Goal: Information Seeking & Learning: Learn about a topic

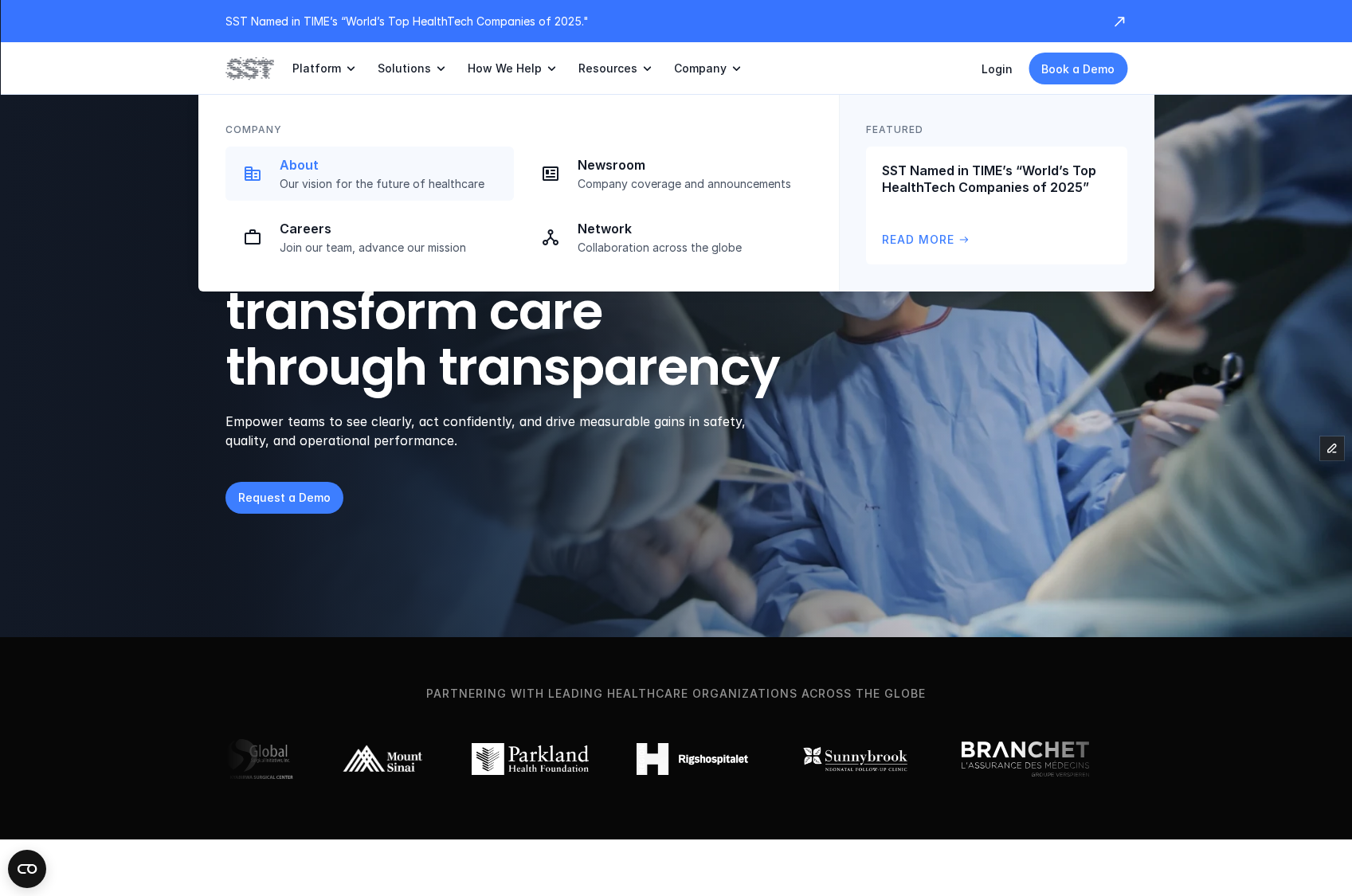
click at [398, 185] on p "Our vision for the future of healthcare" at bounding box center [392, 184] width 224 height 14
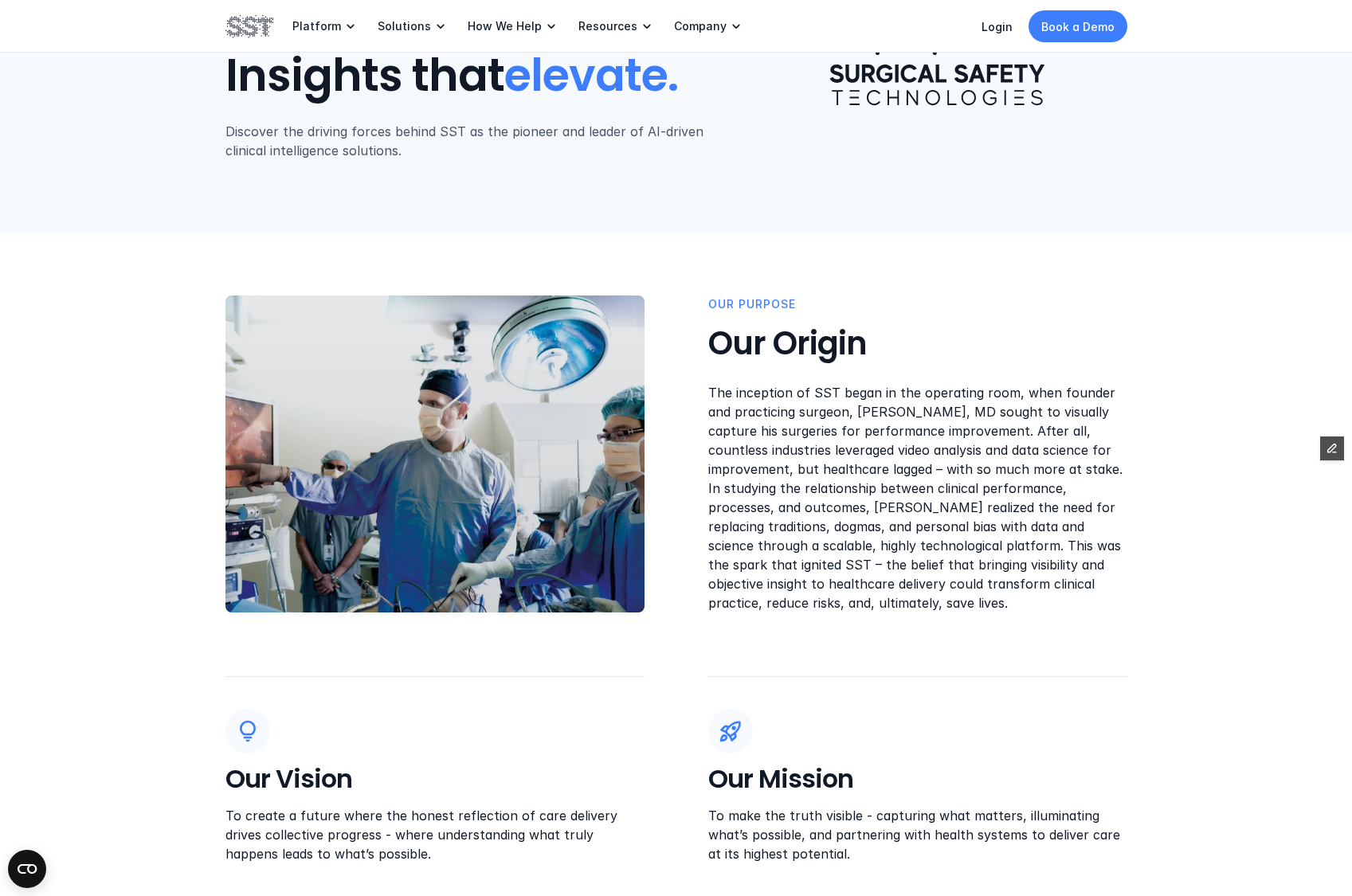
scroll to position [213, 0]
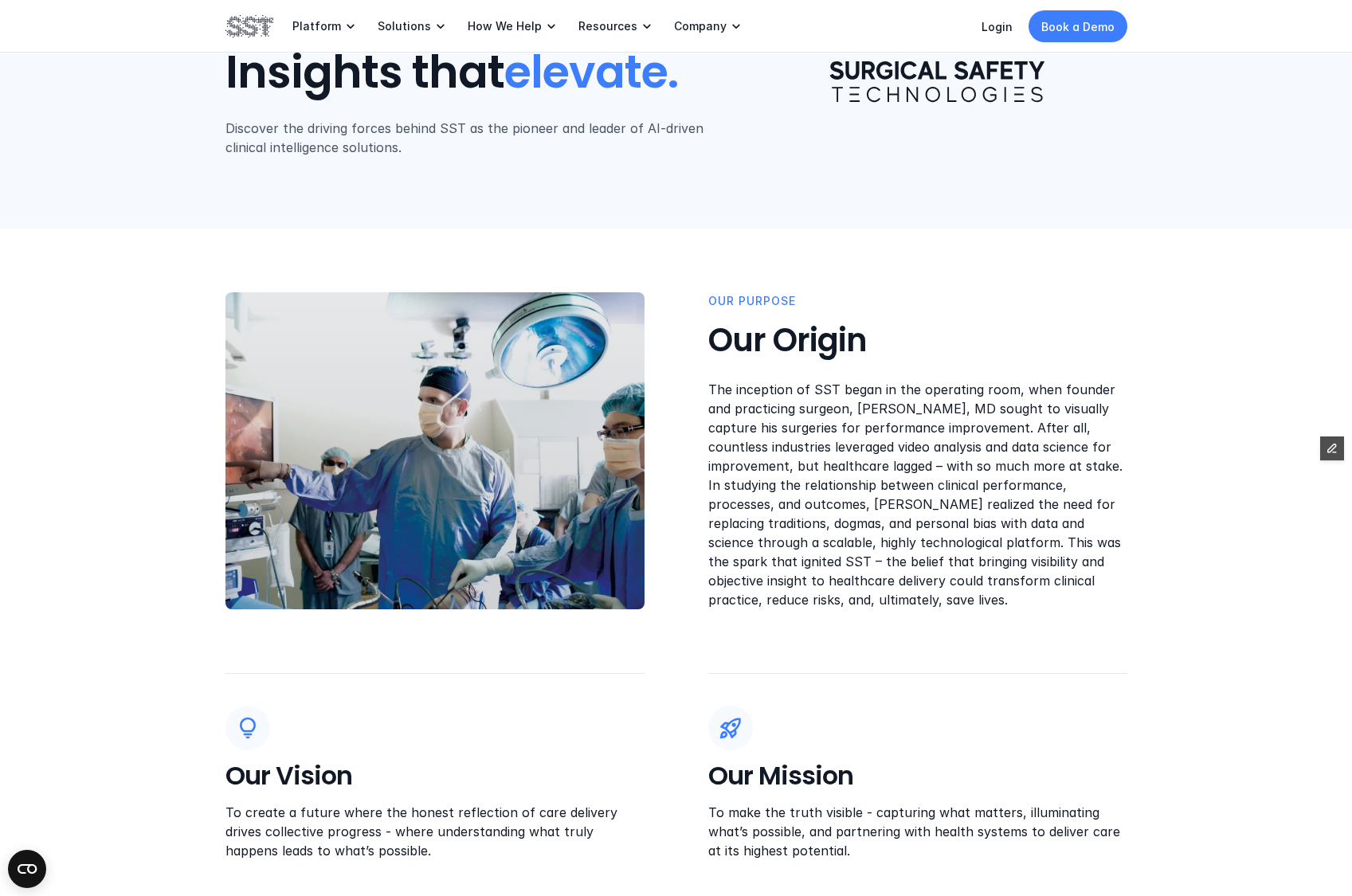
click at [489, 145] on p "Discover the driving forces behind SST as the pioneer and leader of AI-driven c…" at bounding box center [471, 138] width 491 height 38
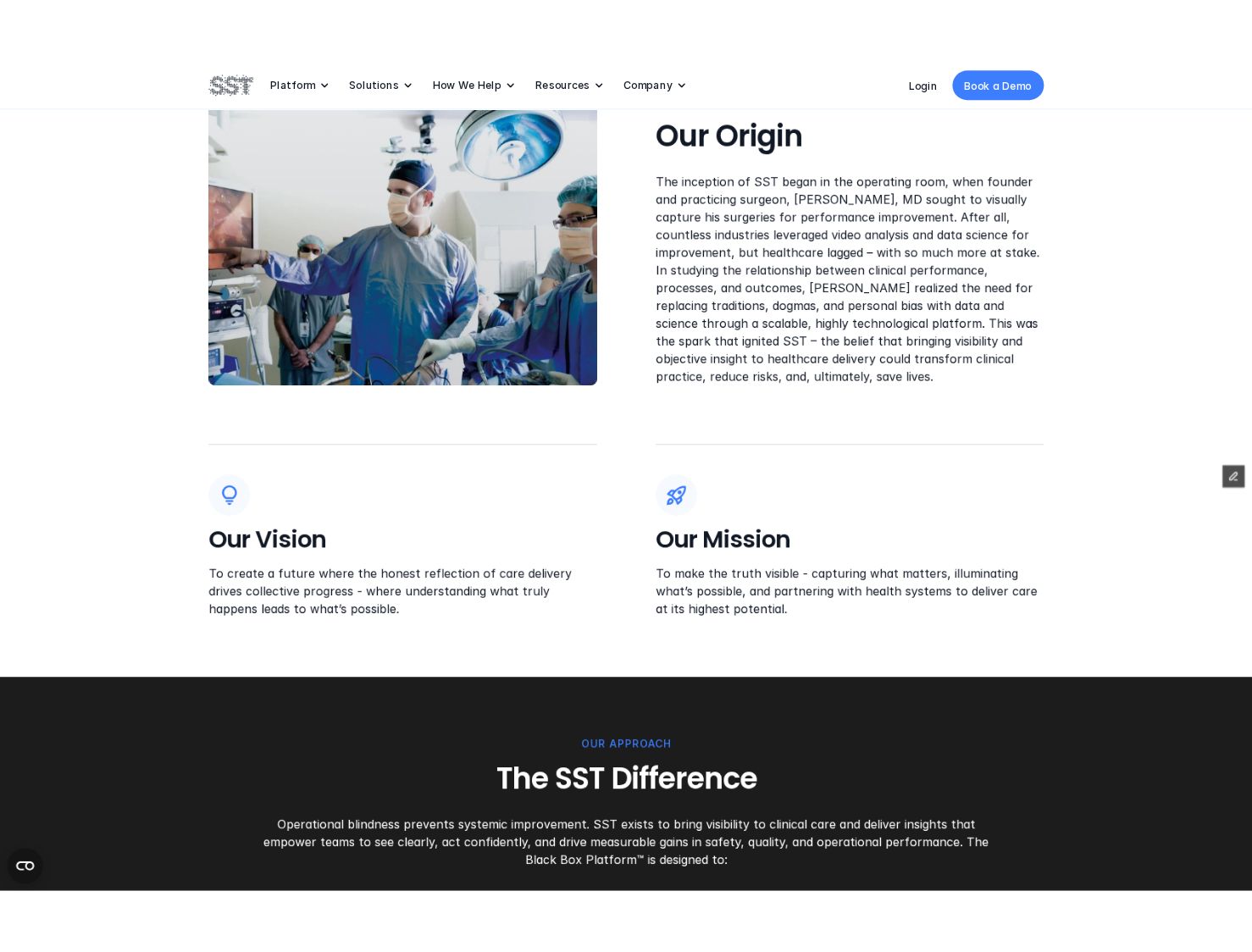
scroll to position [529, 0]
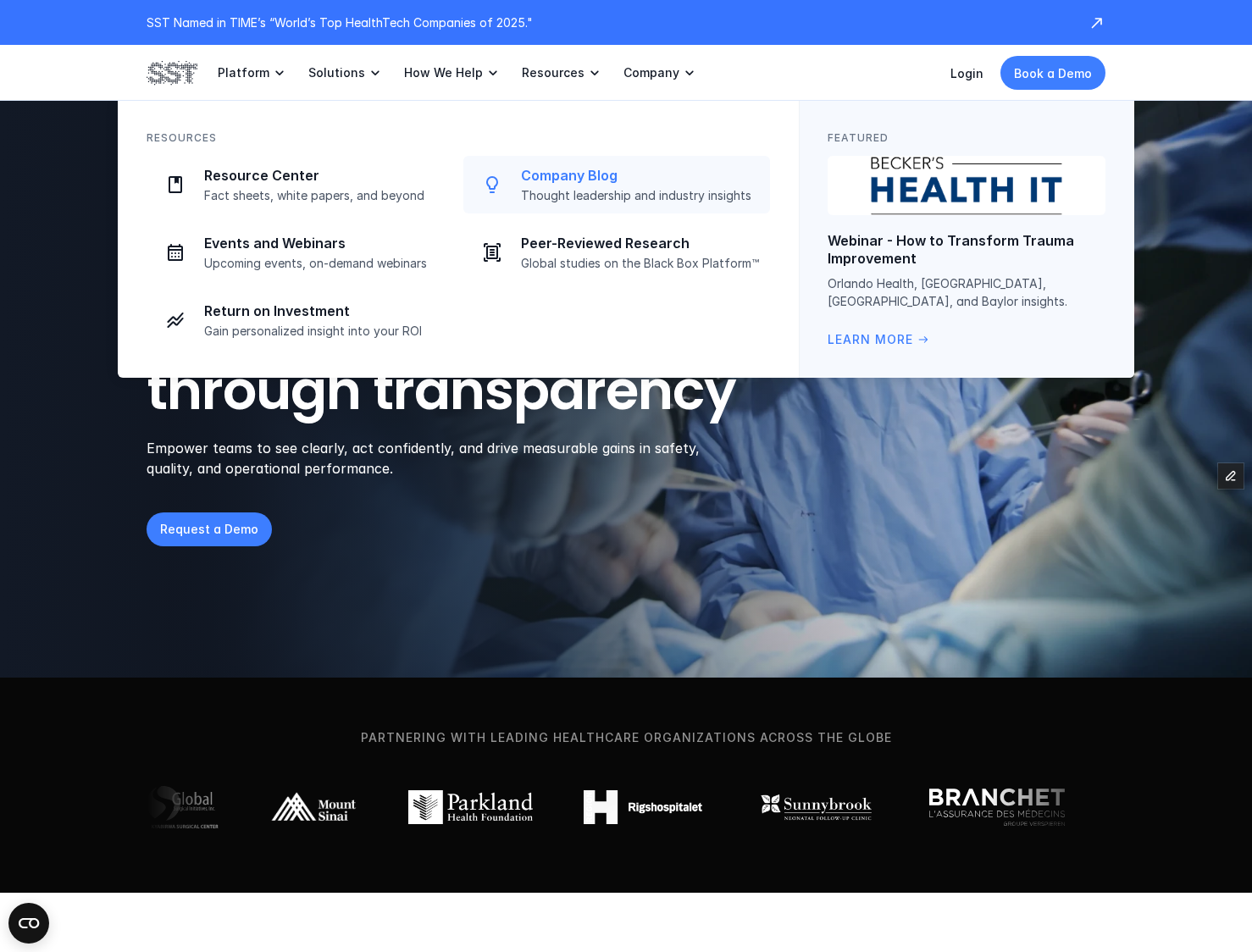
click at [578, 185] on div "Company Blog Thought leadership and industry insights" at bounding box center [640, 185] width 239 height 37
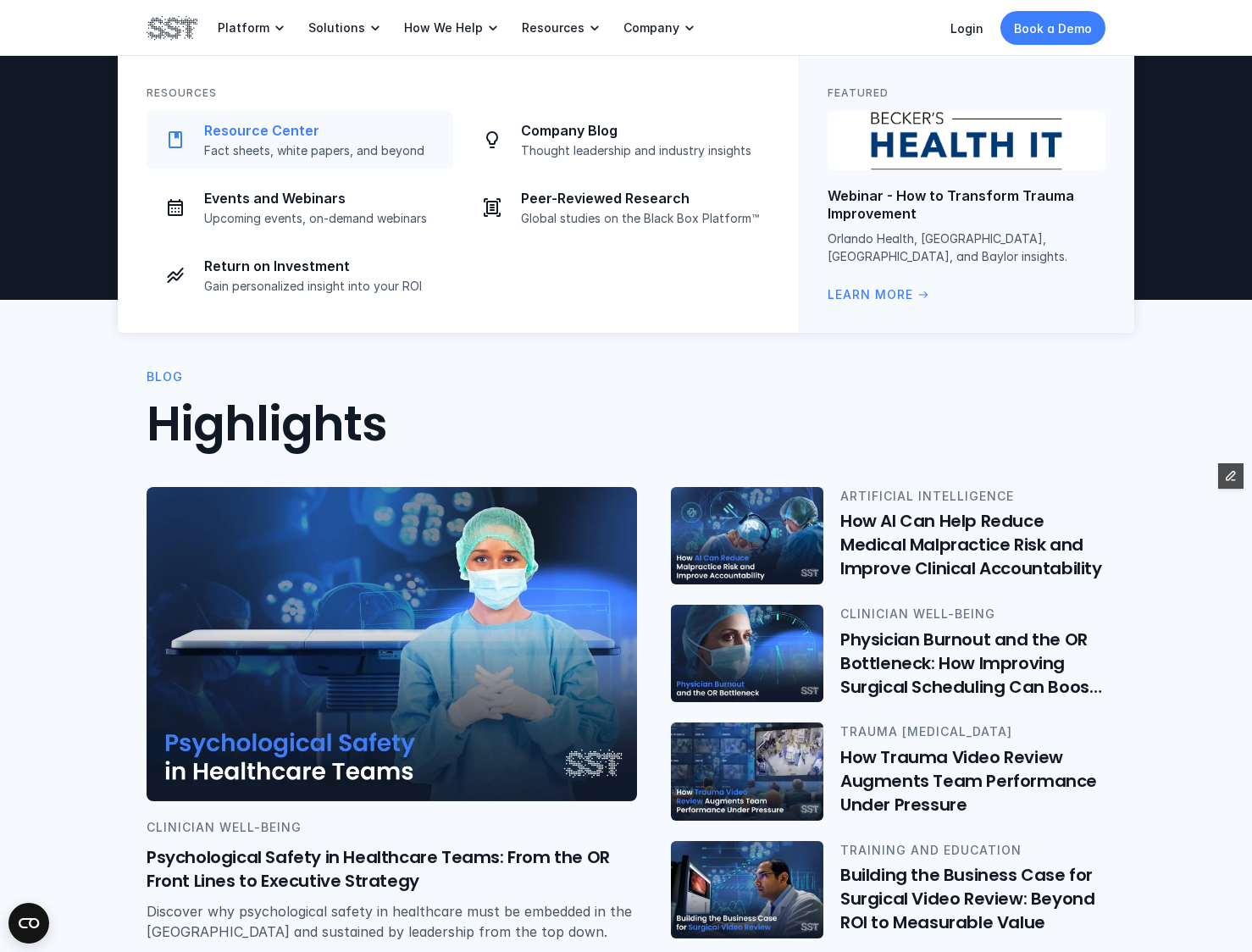
click at [313, 134] on p "Resource Center" at bounding box center [323, 131] width 239 height 18
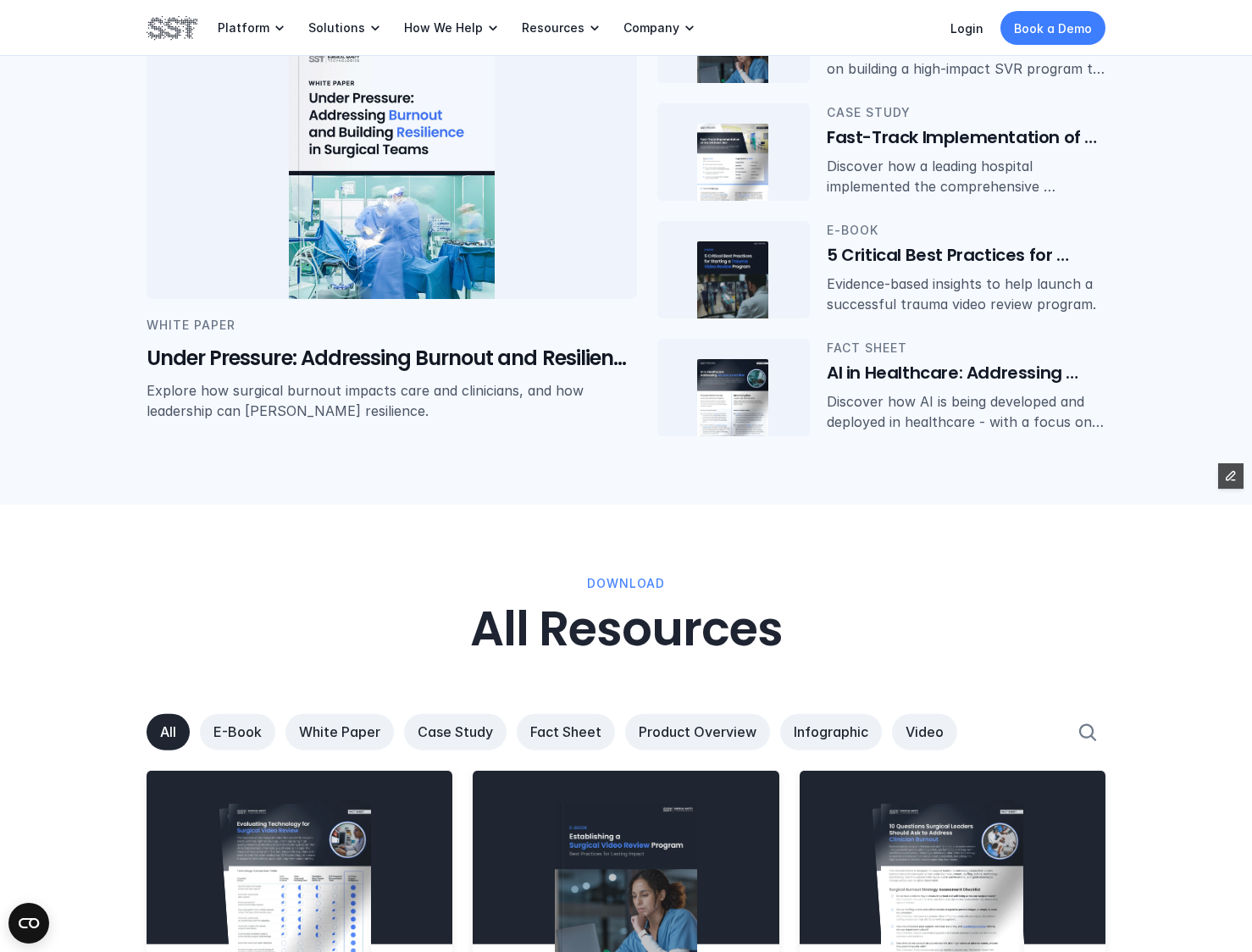
scroll to position [501, 0]
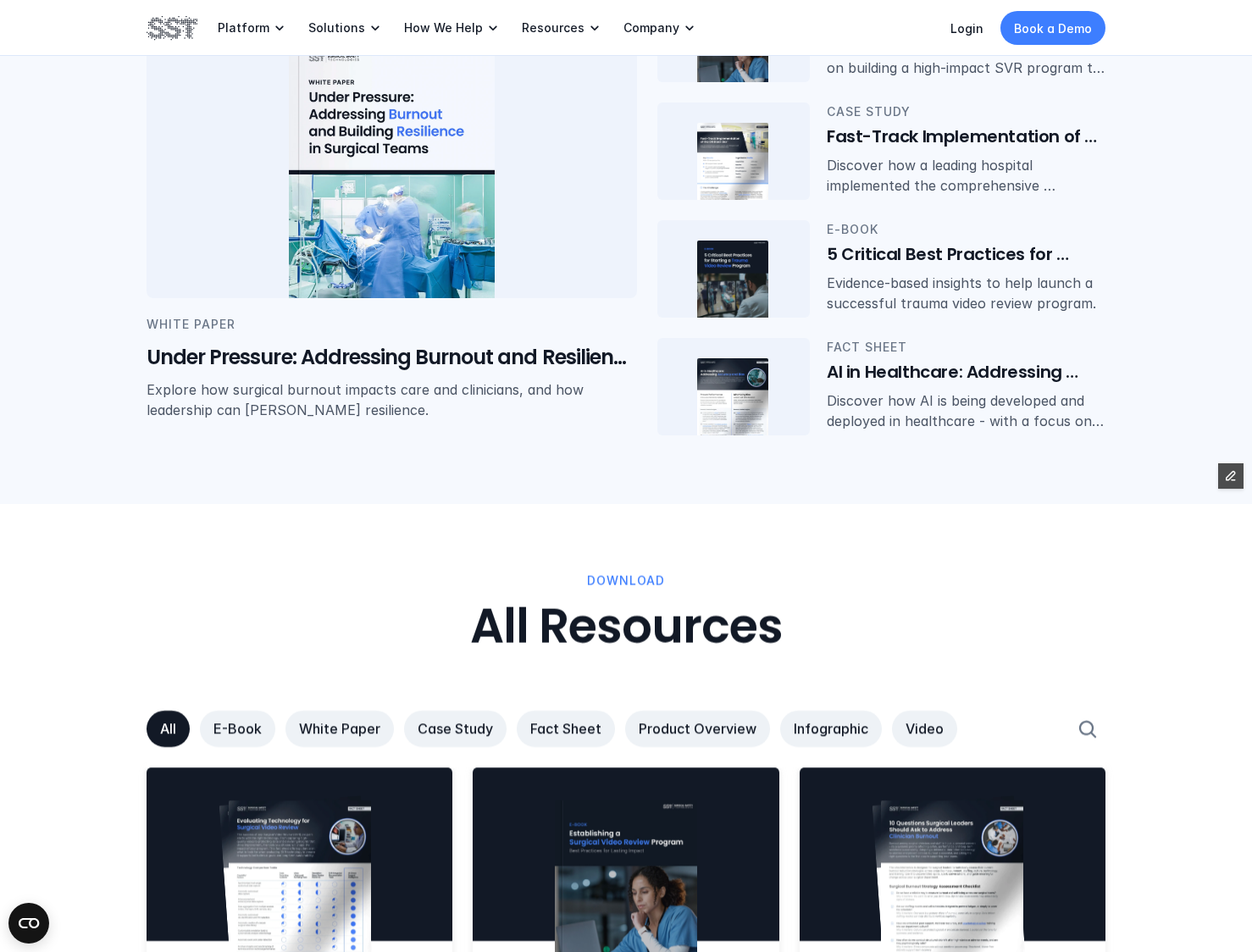
click at [959, 724] on div "All E-Book White Paper Case Study Fact Sheet Product Overview Infographic Video" at bounding box center [603, 729] width 914 height 37
click at [929, 728] on p "Video" at bounding box center [924, 729] width 38 height 18
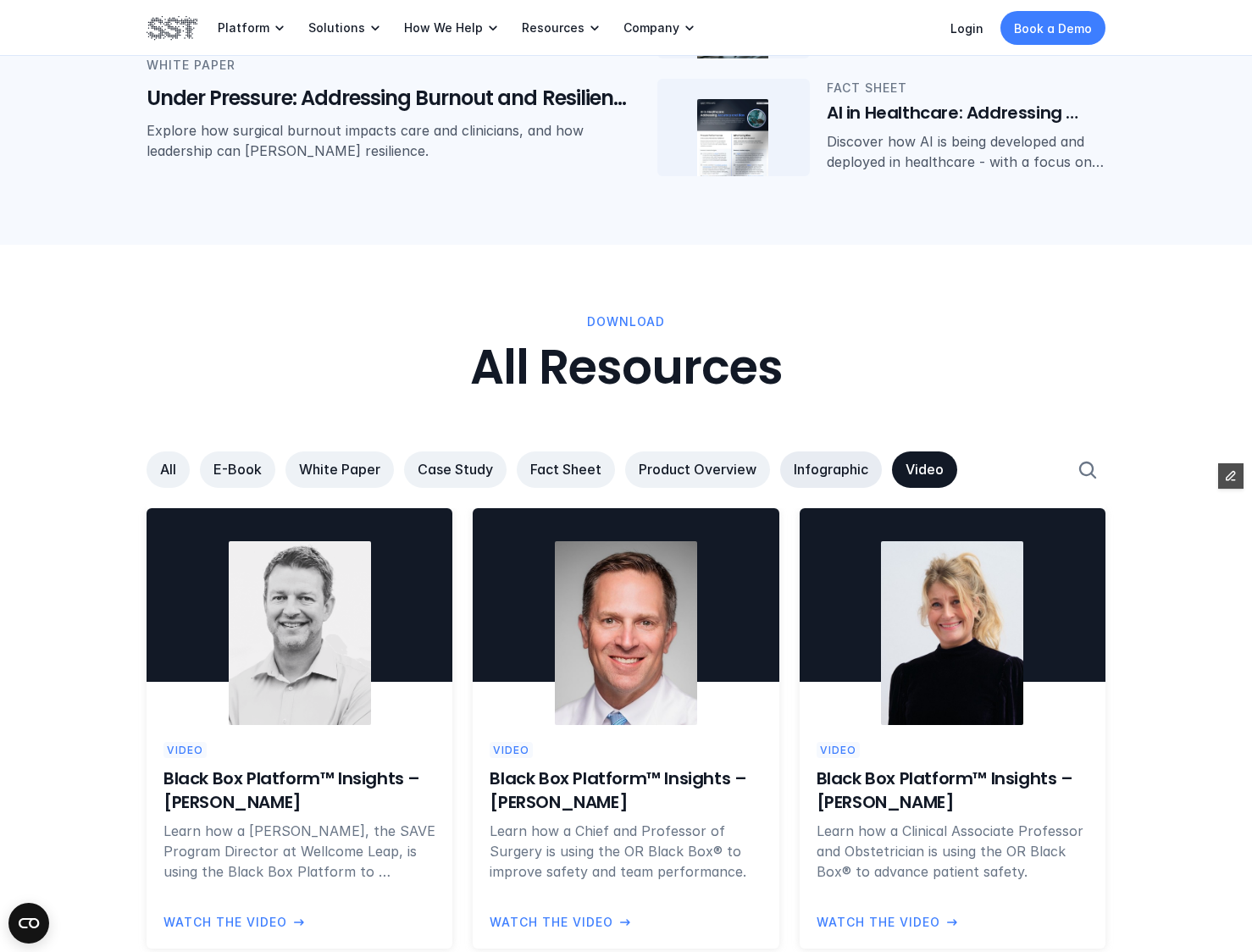
scroll to position [768, 0]
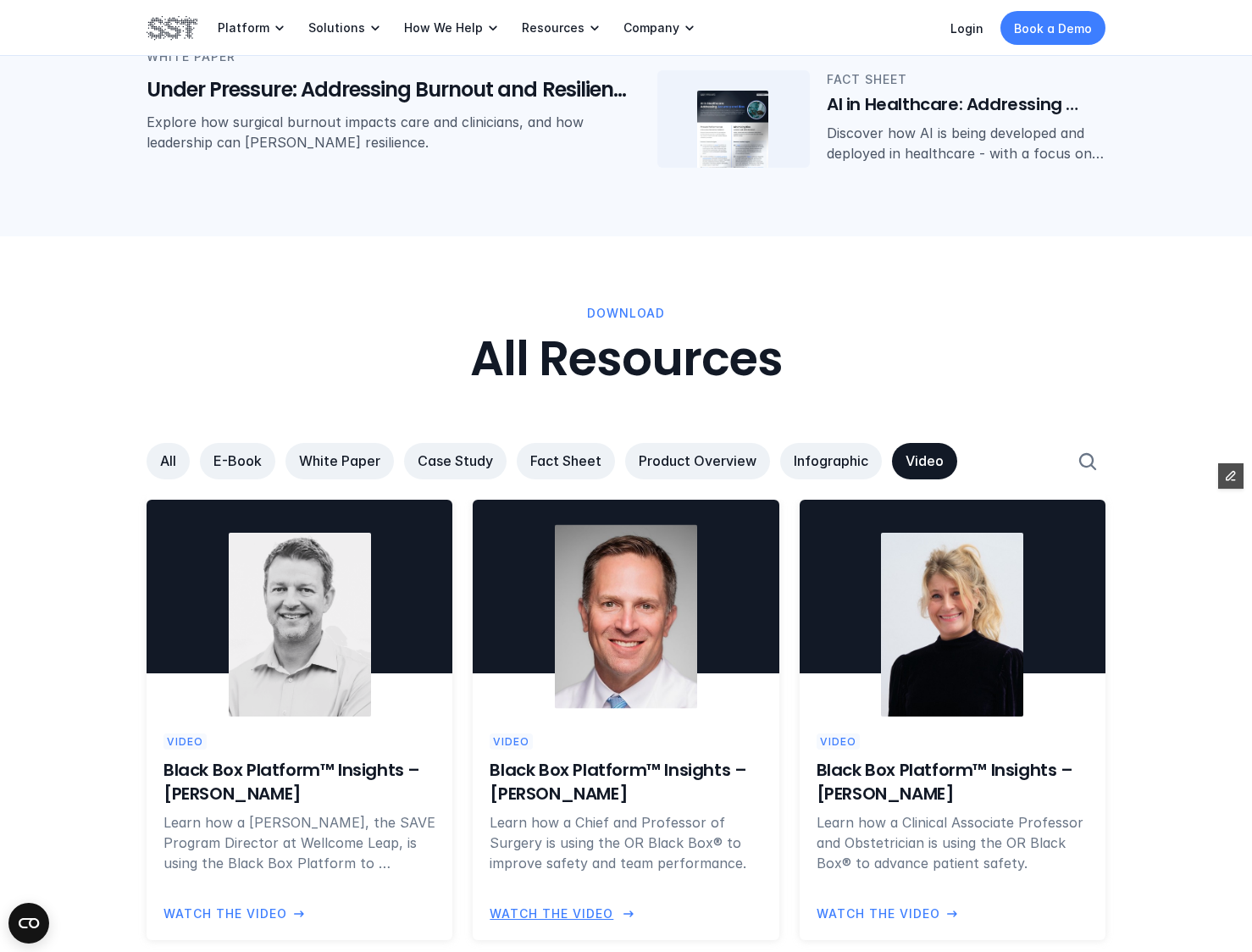
click at [673, 581] on img at bounding box center [626, 616] width 143 height 184
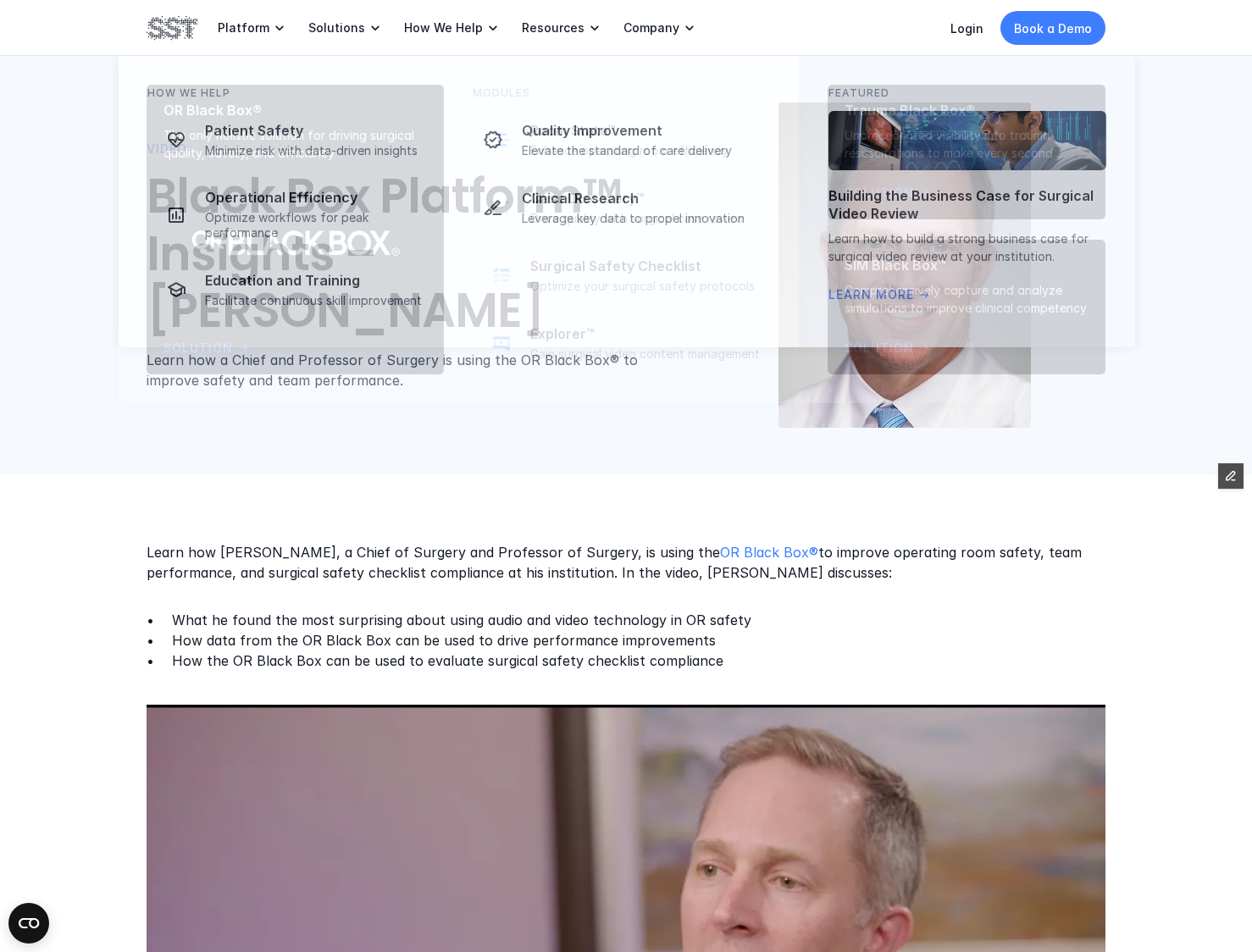
click at [177, 43] on div "Platform Solutions How We Help Resources Company" at bounding box center [422, 28] width 551 height 56
